Goal: Information Seeking & Learning: Understand process/instructions

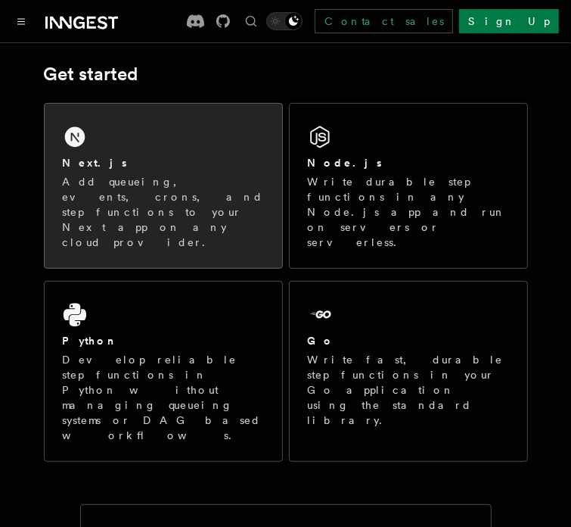
click at [132, 122] on div "Next.js Add queueing, events, crons, and step functions to your Next app on any…" at bounding box center [164, 186] width 238 height 164
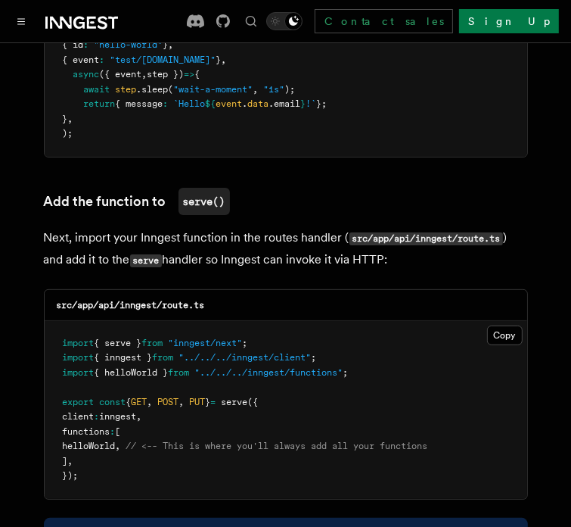
scroll to position [2950, 0]
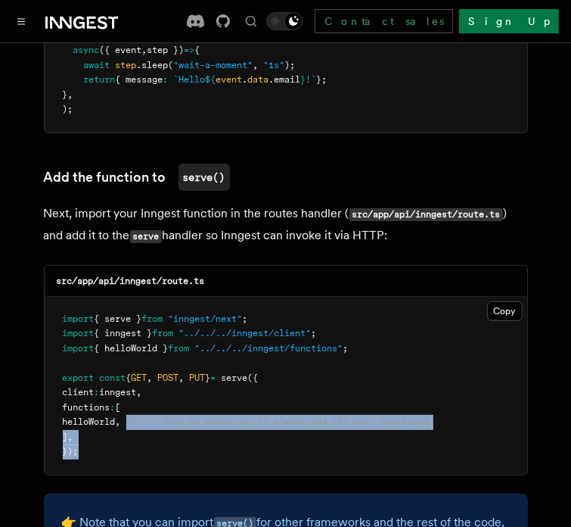
drag, startPoint x: 147, startPoint y: 363, endPoint x: 490, endPoint y: 398, distance: 345.2
click at [490, 398] on pre "import { serve } from "inngest/next" ; import { inngest } from "../../../innges…" at bounding box center [286, 386] width 483 height 178
copy code "// <-- This is where you'll always add all your functions ] , });"
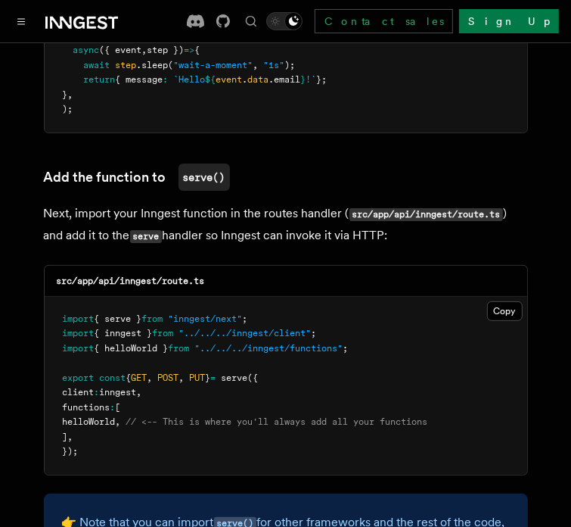
drag, startPoint x: 400, startPoint y: 303, endPoint x: 393, endPoint y: 308, distance: 8.2
click at [399, 305] on pre "import { serve } from "inngest/next" ; import { inngest } from "../../../innges…" at bounding box center [286, 386] width 483 height 178
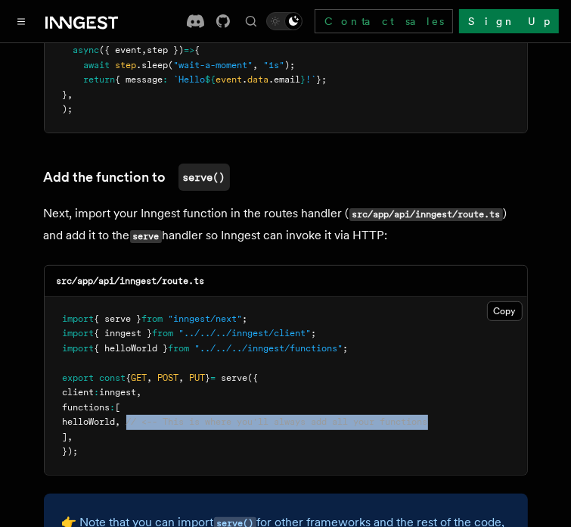
drag, startPoint x: 200, startPoint y: 368, endPoint x: 499, endPoint y: 368, distance: 299.6
click at [499, 368] on pre "import { serve } from "inngest/next" ; import { inngest } from "../../../innges…" at bounding box center [286, 386] width 483 height 178
copy span "// <-- This is where you'll always add all your functions"
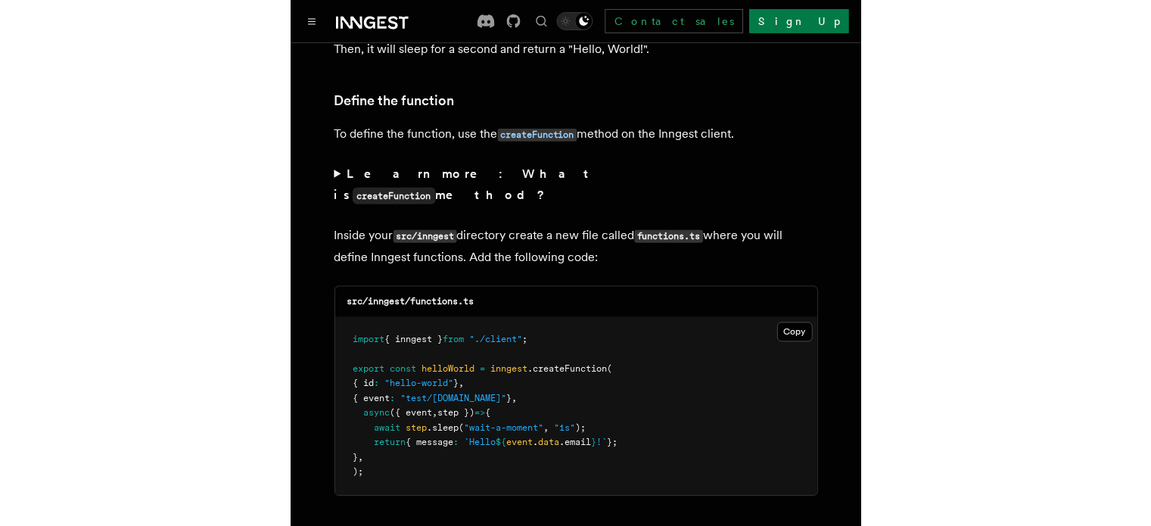
scroll to position [2572, 0]
